Goal: Task Accomplishment & Management: Use online tool/utility

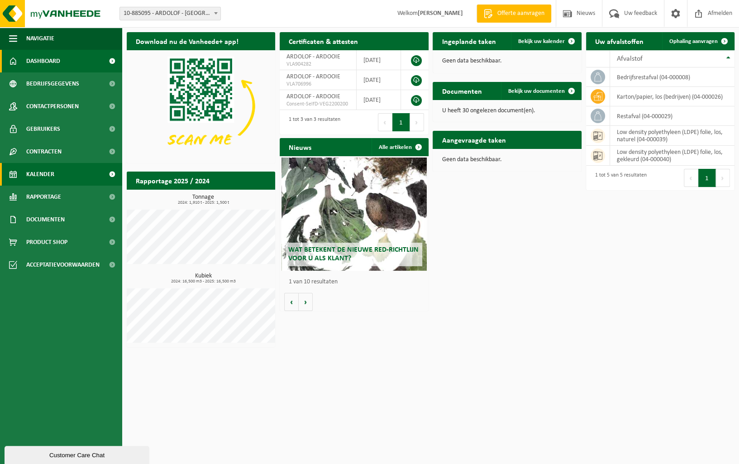
click at [61, 170] on link "Kalender" at bounding box center [61, 174] width 122 height 23
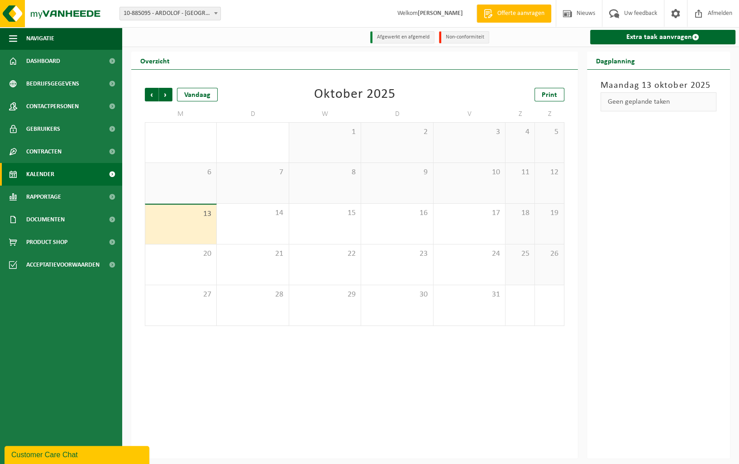
click at [204, 220] on div "13" at bounding box center [180, 223] width 71 height 39
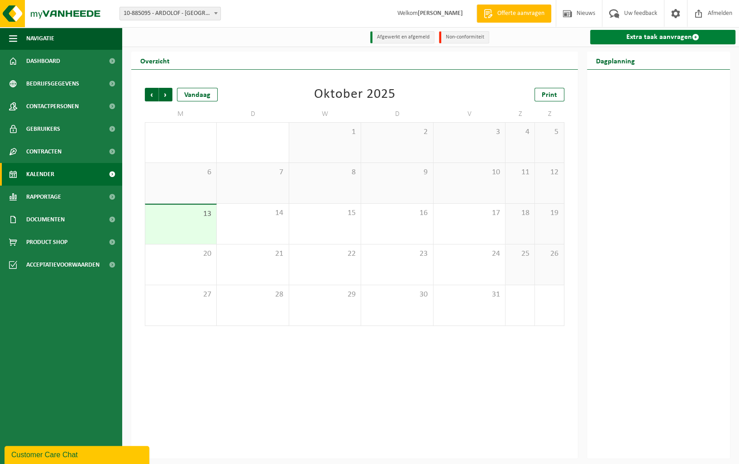
click at [672, 37] on link "Extra taak aanvragen" at bounding box center [662, 37] width 145 height 14
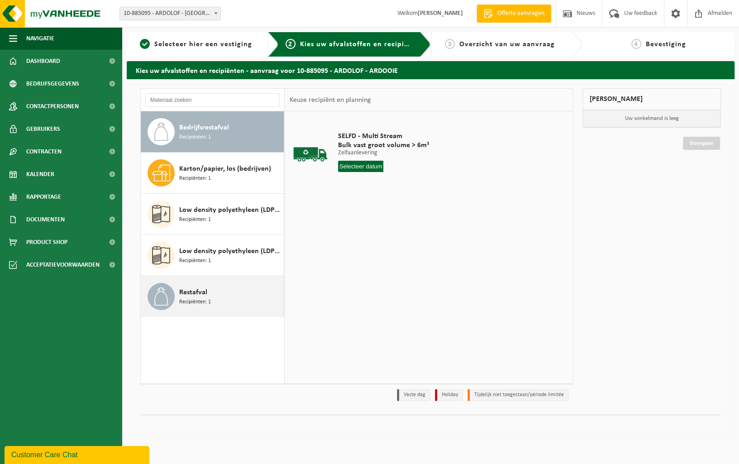
click at [228, 294] on div "Restafval Recipiënten: 1" at bounding box center [230, 296] width 102 height 27
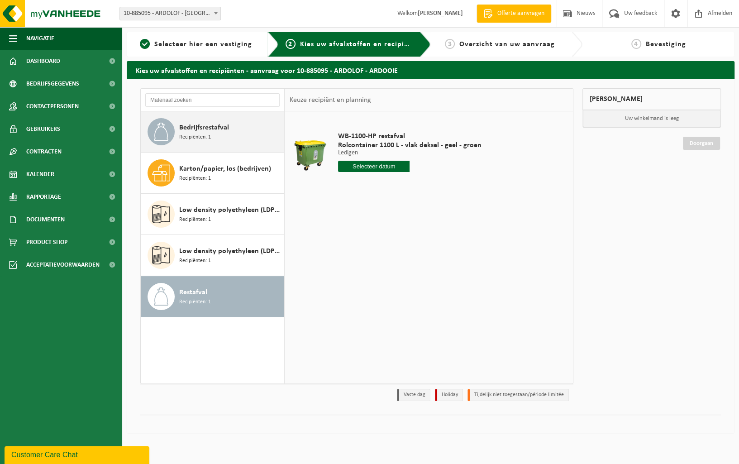
click at [228, 134] on div "Bedrijfsrestafval Recipiënten: 1" at bounding box center [230, 131] width 102 height 27
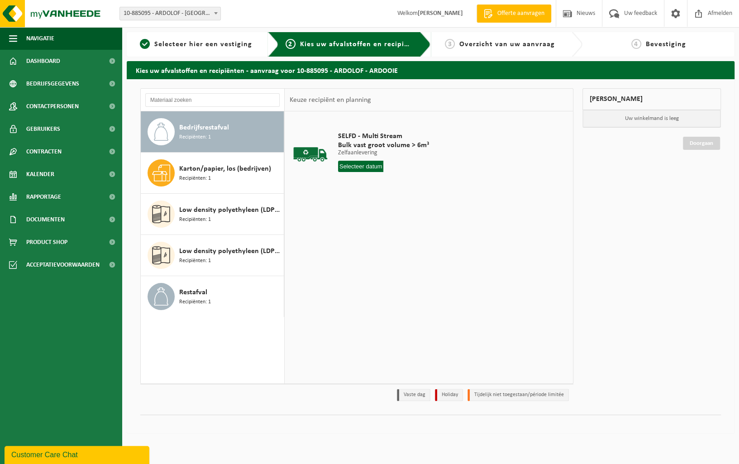
click at [366, 168] on input "text" at bounding box center [361, 166] width 46 height 11
click at [348, 245] on div "13" at bounding box center [346, 246] width 16 height 14
type input "Van 2025-10-13"
